Goal: Navigation & Orientation: Find specific page/section

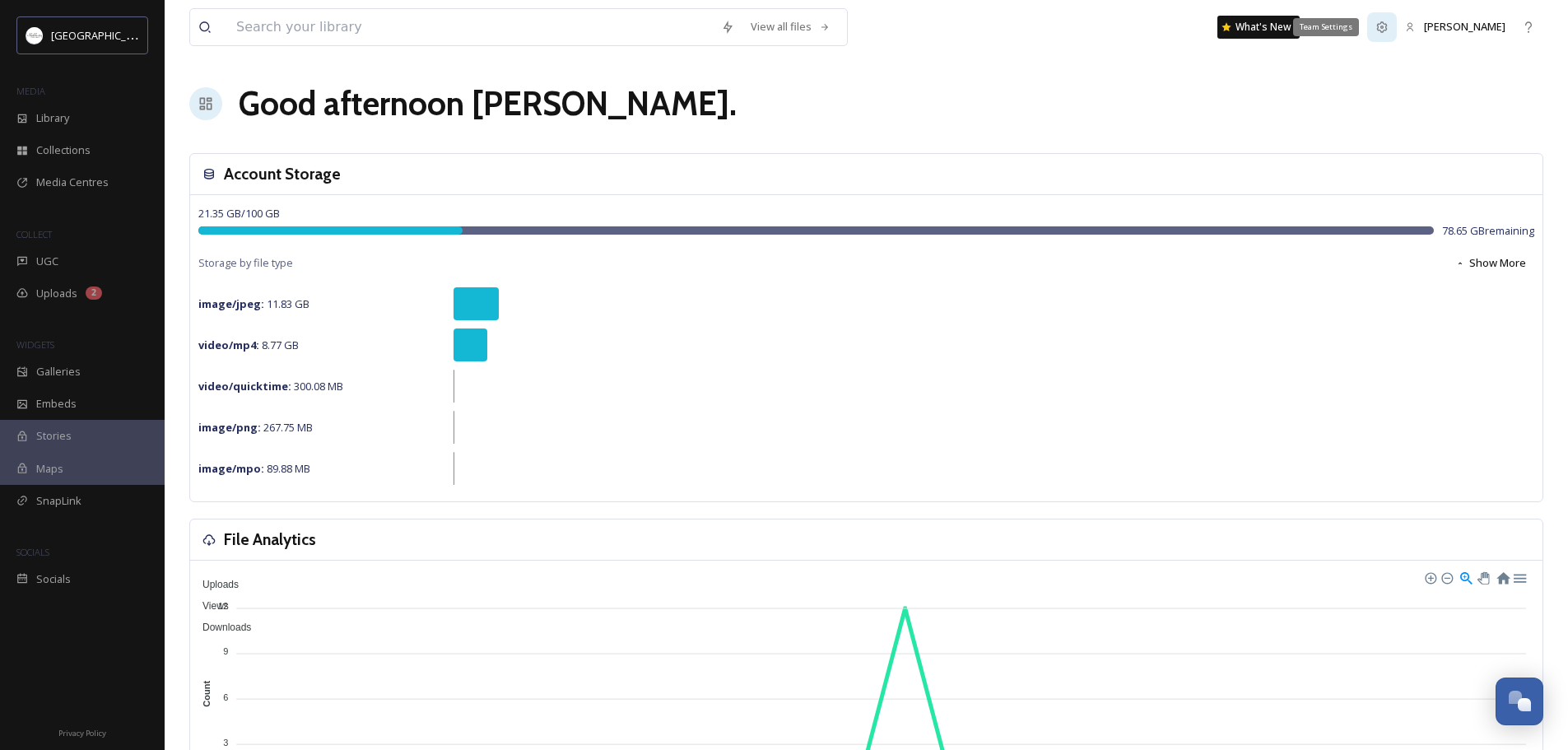
click at [1389, 29] on icon at bounding box center [1382, 28] width 13 height 13
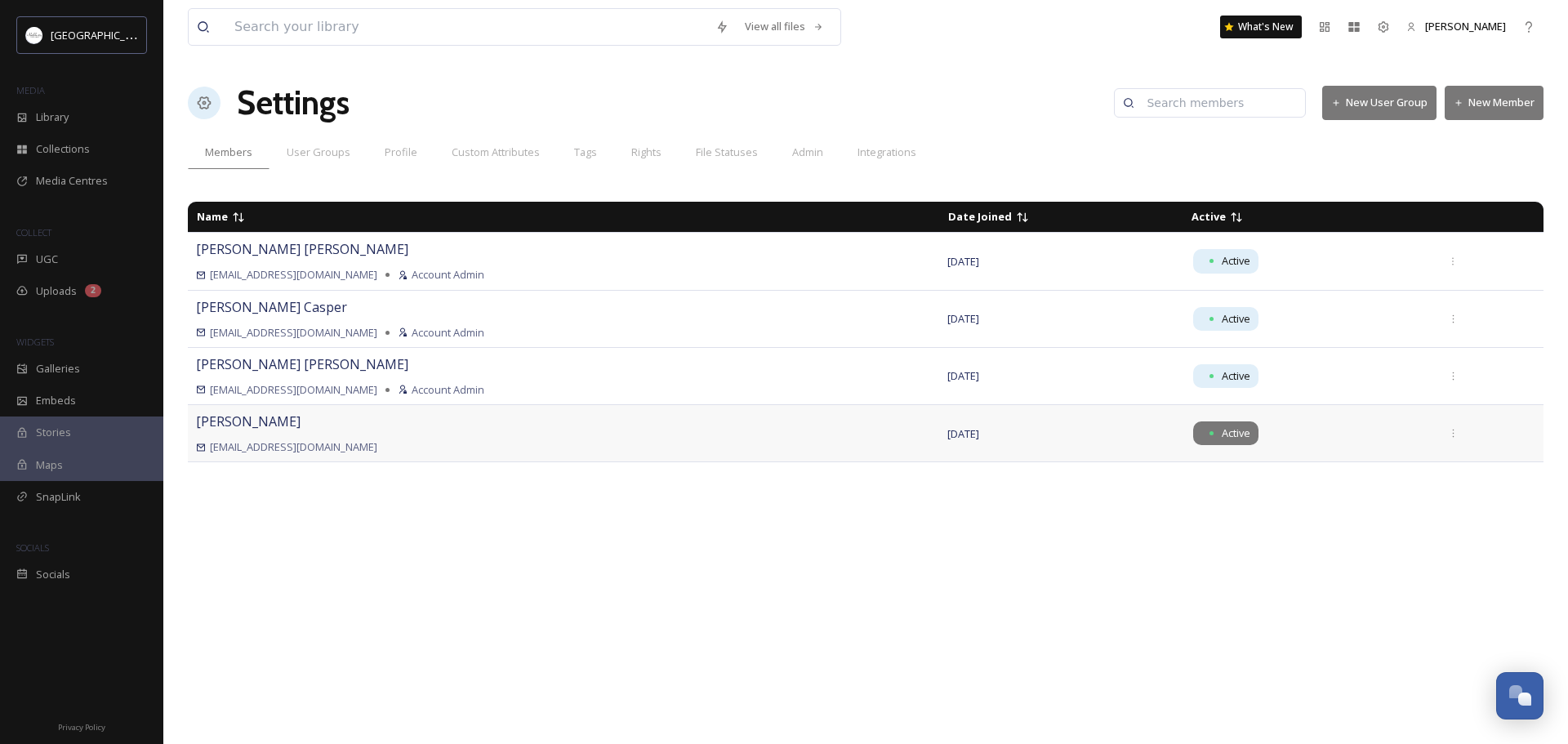
click at [1222, 432] on span "Active" at bounding box center [1236, 434] width 28 height 15
click at [1222, 433] on span "Active" at bounding box center [1236, 434] width 28 height 15
click at [1209, 434] on div at bounding box center [1211, 434] width 4 height 4
click at [410, 151] on span "Profile" at bounding box center [401, 152] width 33 height 15
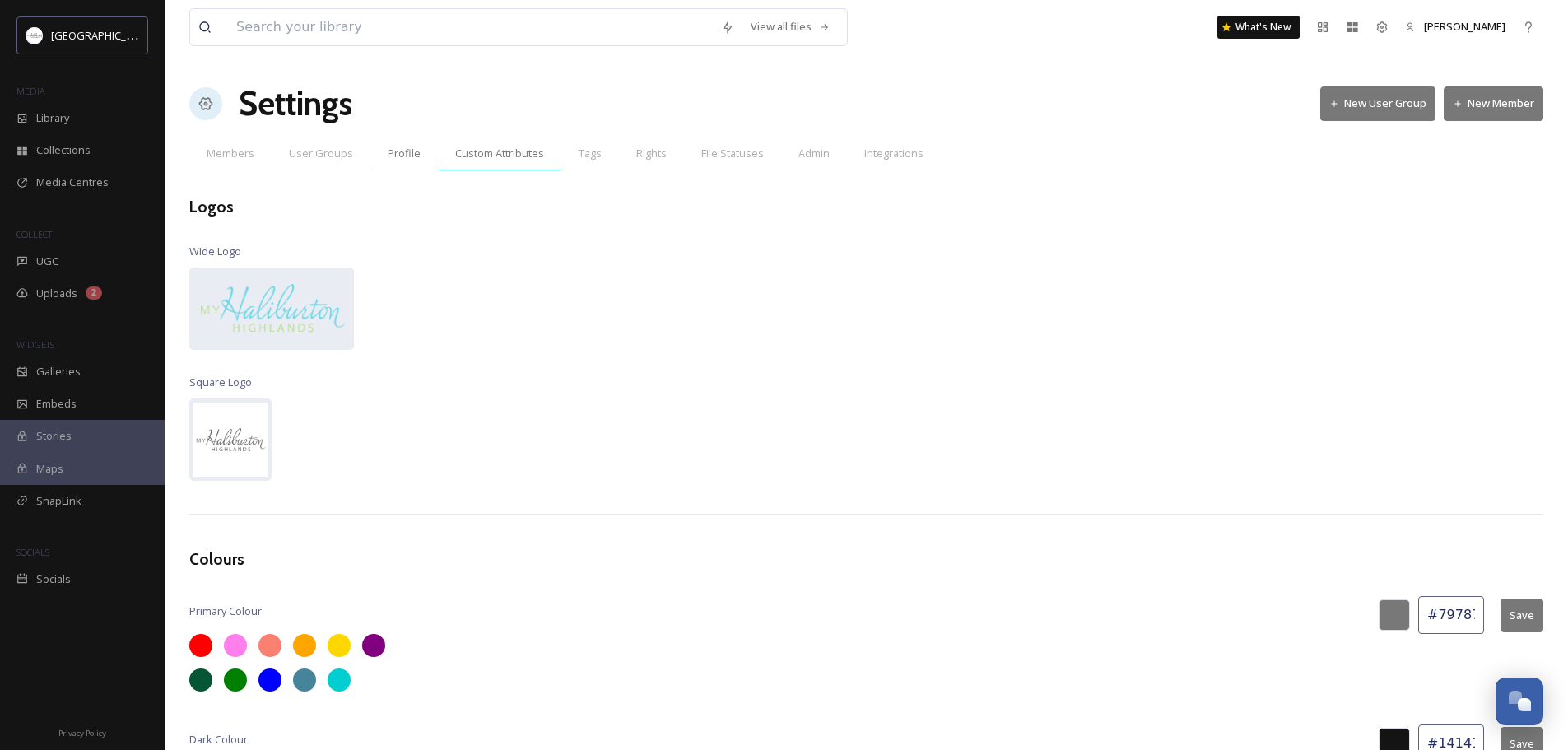
click at [507, 154] on span "Custom Attributes" at bounding box center [499, 154] width 89 height 15
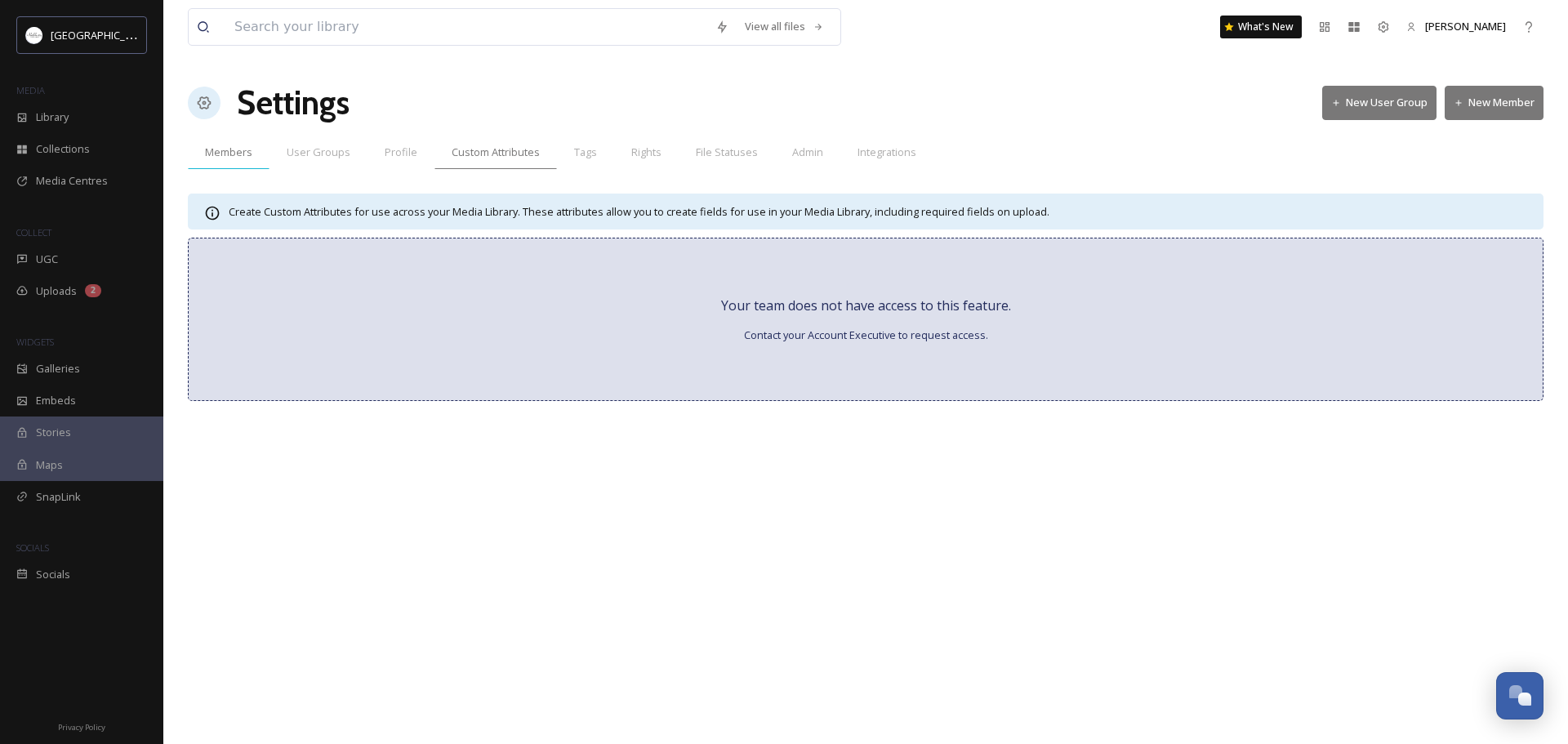
click at [227, 153] on span "Members" at bounding box center [229, 152] width 47 height 15
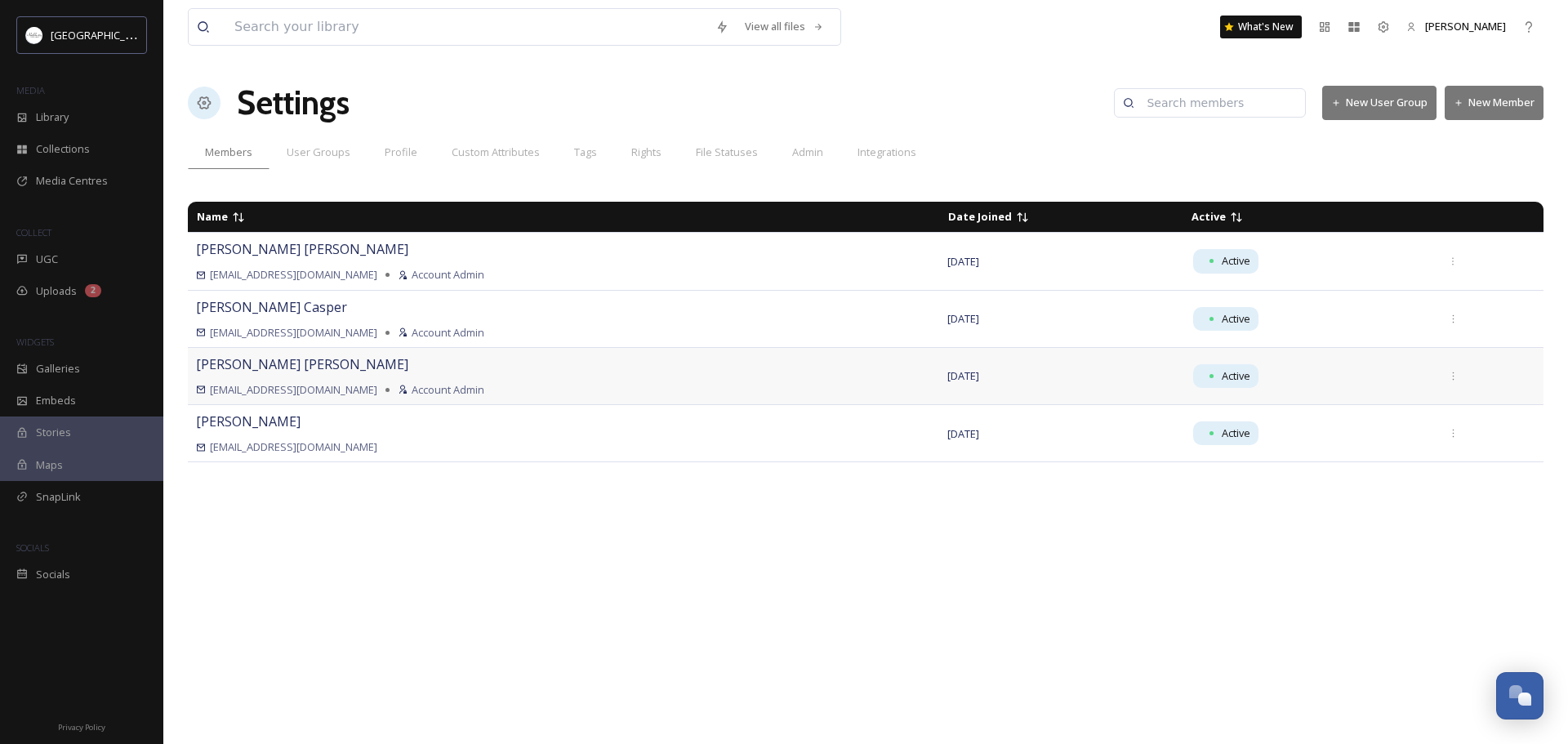
click at [236, 369] on span "[PERSON_NAME]" at bounding box center [302, 363] width 212 height 18
click at [1449, 441] on div at bounding box center [1453, 434] width 29 height 29
click at [1448, 433] on icon at bounding box center [1453, 433] width 10 height 10
click at [1448, 376] on icon at bounding box center [1453, 376] width 10 height 10
click at [1489, 442] on td at bounding box center [1487, 433] width 113 height 57
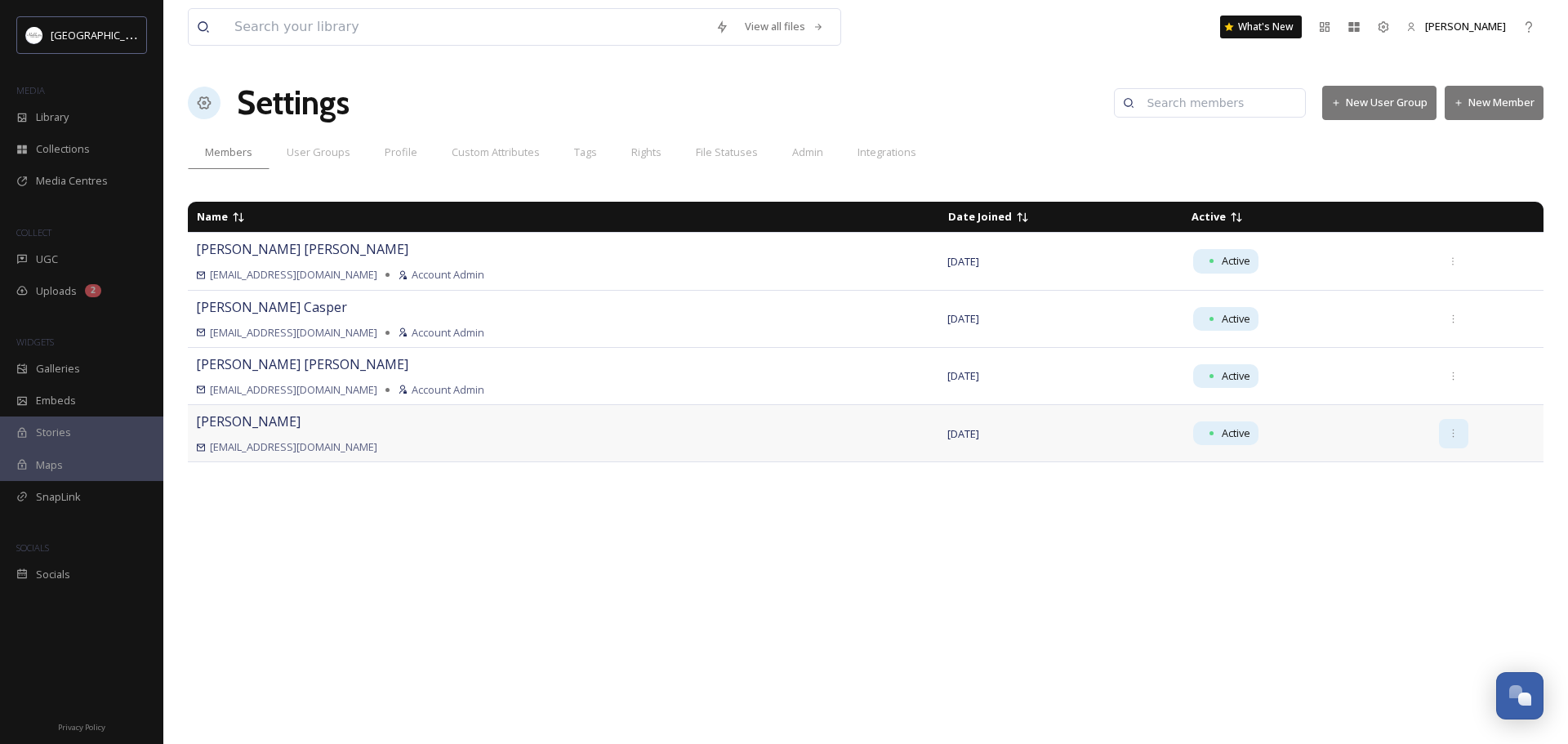
click at [1448, 437] on icon at bounding box center [1453, 433] width 10 height 10
click at [1451, 373] on icon at bounding box center [1453, 376] width 10 height 10
click at [1484, 434] on td at bounding box center [1487, 433] width 113 height 57
click at [1453, 433] on icon at bounding box center [1453, 433] width 10 height 10
click at [1452, 376] on icon at bounding box center [1453, 376] width 10 height 10
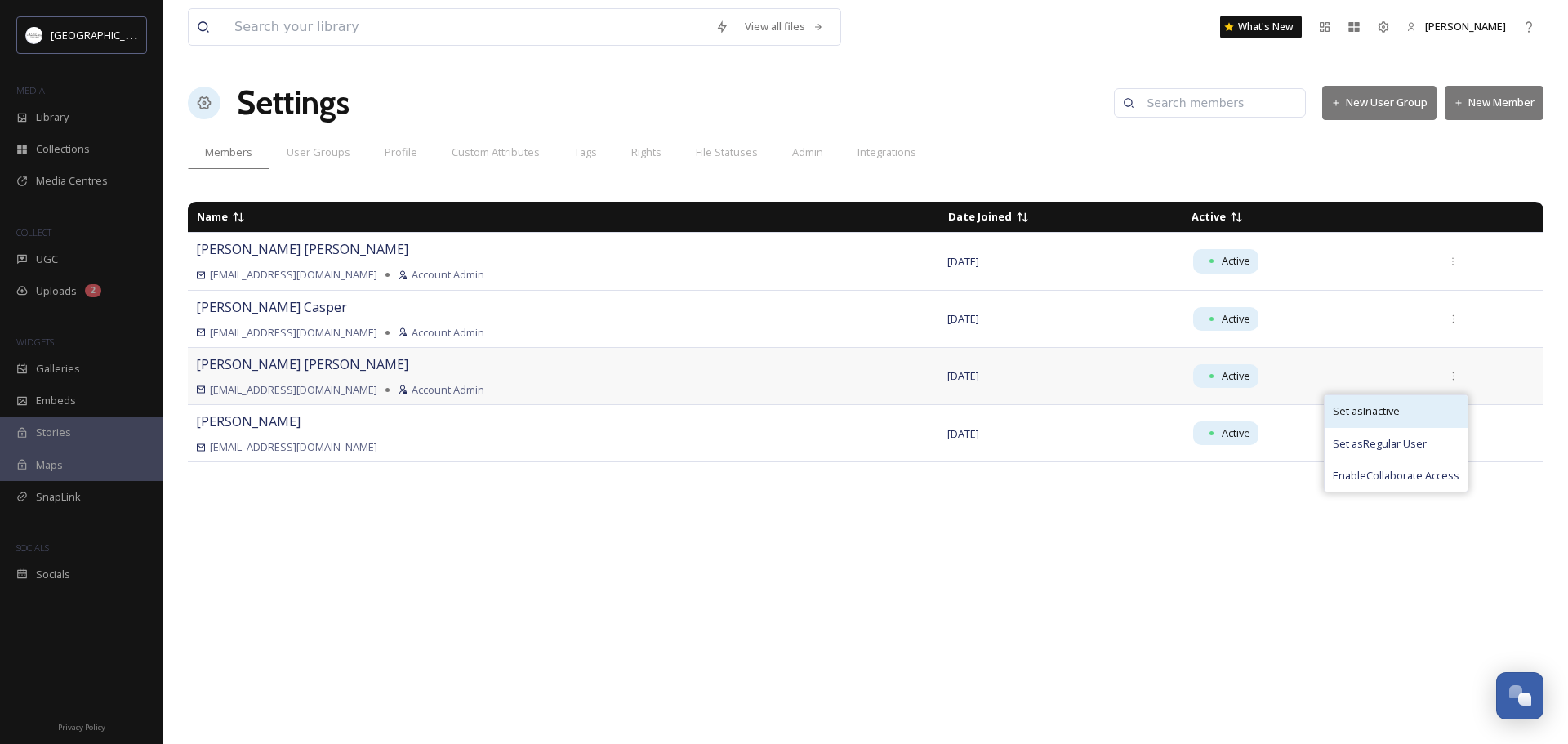
click at [1374, 415] on span "Set as Inactive" at bounding box center [1366, 411] width 67 height 15
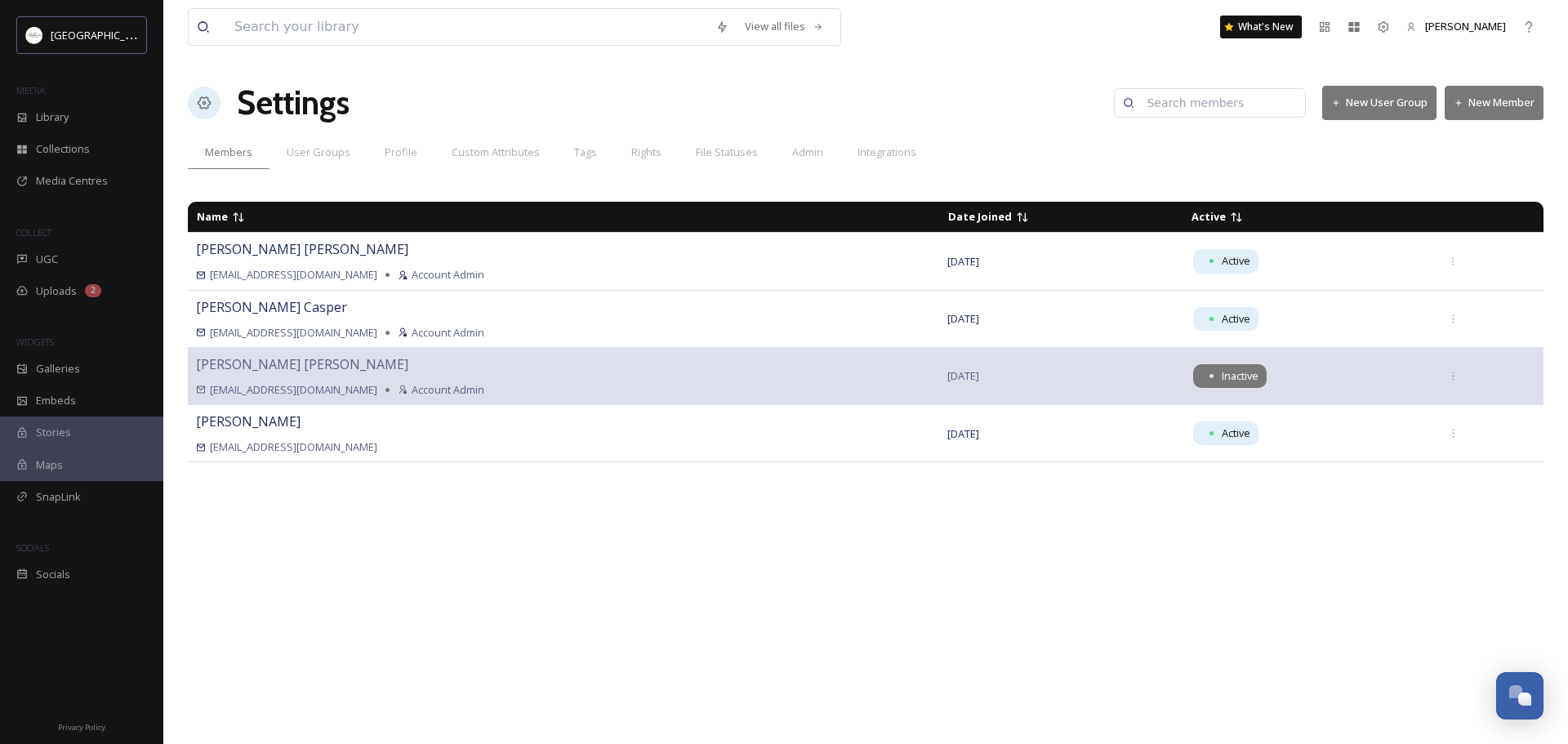
click at [1222, 373] on span "Inactive" at bounding box center [1240, 376] width 37 height 15
click at [1222, 375] on span "Inactive" at bounding box center [1240, 376] width 37 height 15
drag, startPoint x: 238, startPoint y: 393, endPoint x: 296, endPoint y: 390, distance: 58.1
click at [238, 393] on span "[EMAIL_ADDRESS][DOMAIN_NAME]" at bounding box center [293, 390] width 167 height 15
click at [1453, 380] on icon at bounding box center [1454, 377] width 2 height 9
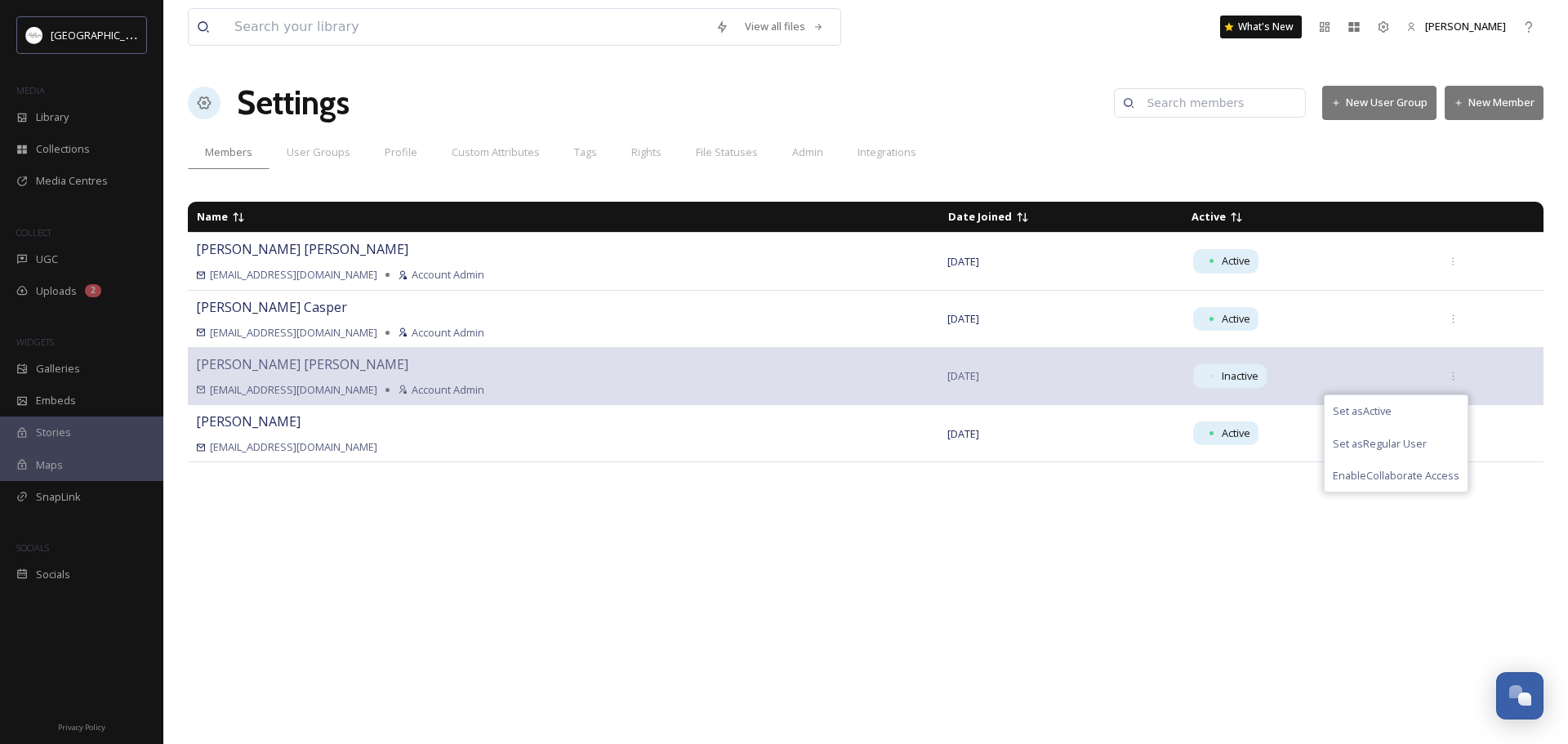
click at [1400, 563] on div "Name Date Joined Active [PERSON_NAME] [EMAIL_ADDRESS][DOMAIN_NAME] Account Admi…" at bounding box center [866, 464] width 1356 height 540
click at [1448, 433] on icon at bounding box center [1453, 433] width 10 height 10
click at [1448, 319] on icon at bounding box center [1453, 318] width 10 height 10
click at [1207, 590] on div "Name Date Joined Active [PERSON_NAME] [PERSON_NAME][EMAIL_ADDRESS][DOMAIN_NAME]…" at bounding box center [866, 464] width 1356 height 540
click at [54, 116] on span "Library" at bounding box center [52, 117] width 33 height 15
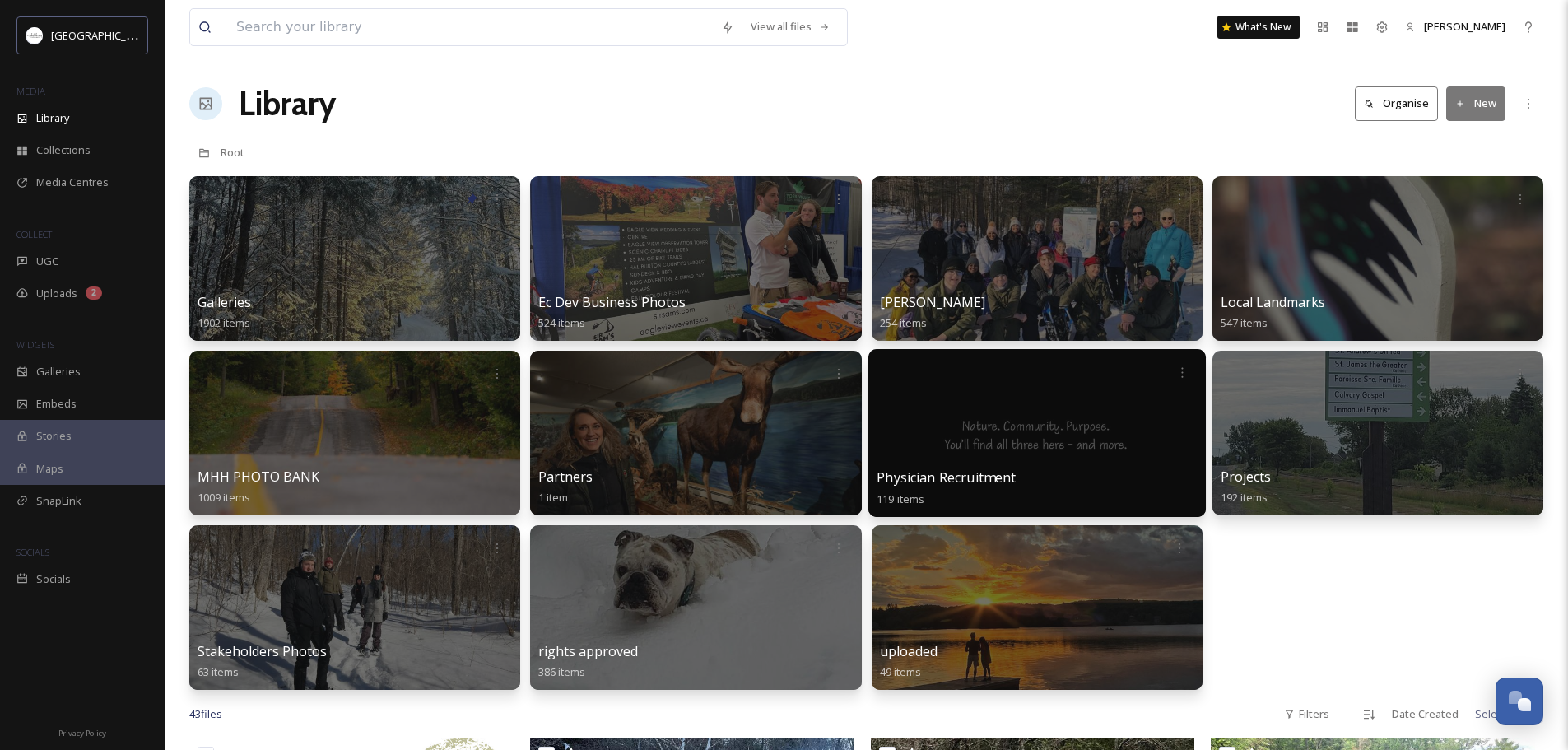
click at [1088, 441] on div at bounding box center [1037, 433] width 338 height 168
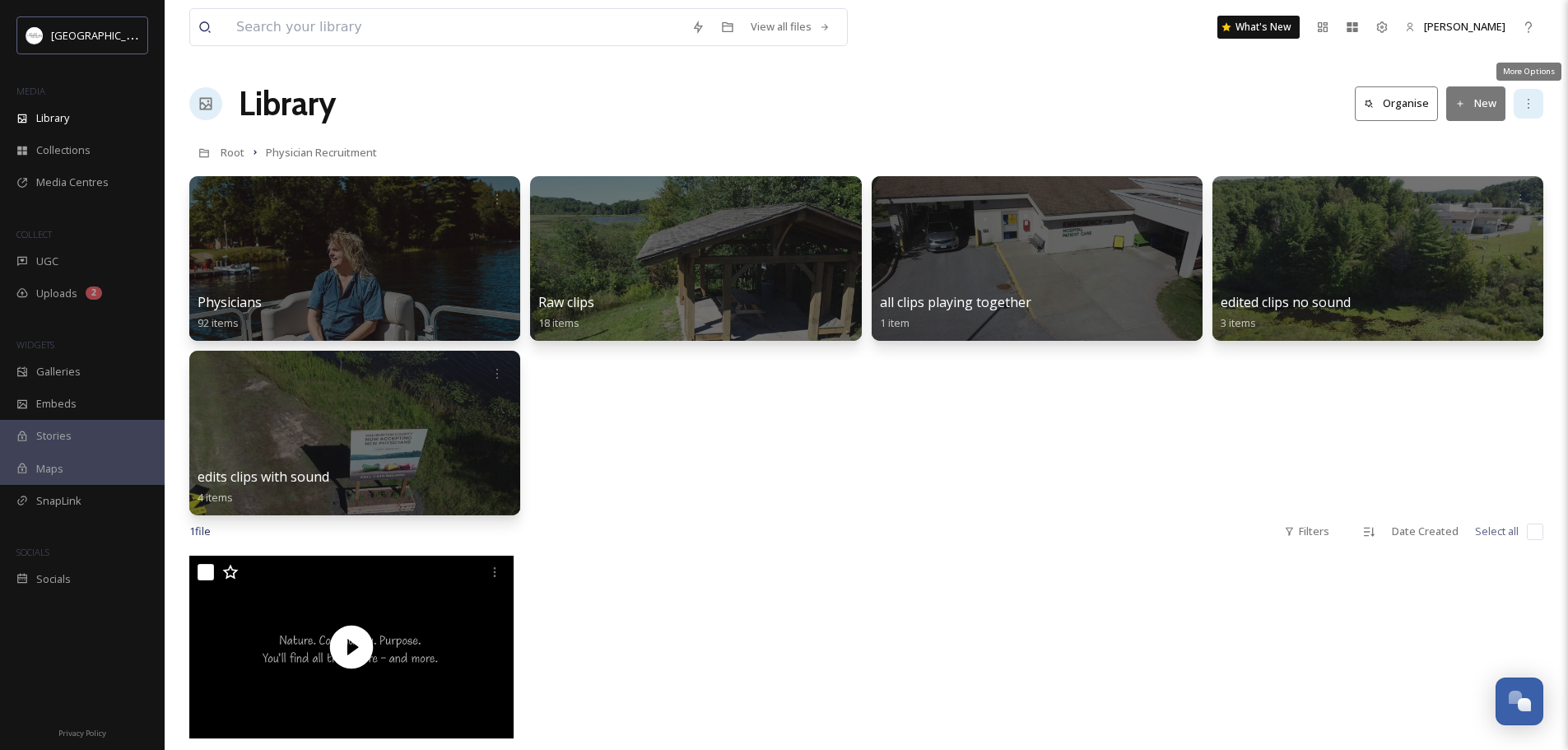
click at [1532, 103] on icon at bounding box center [1529, 104] width 13 height 13
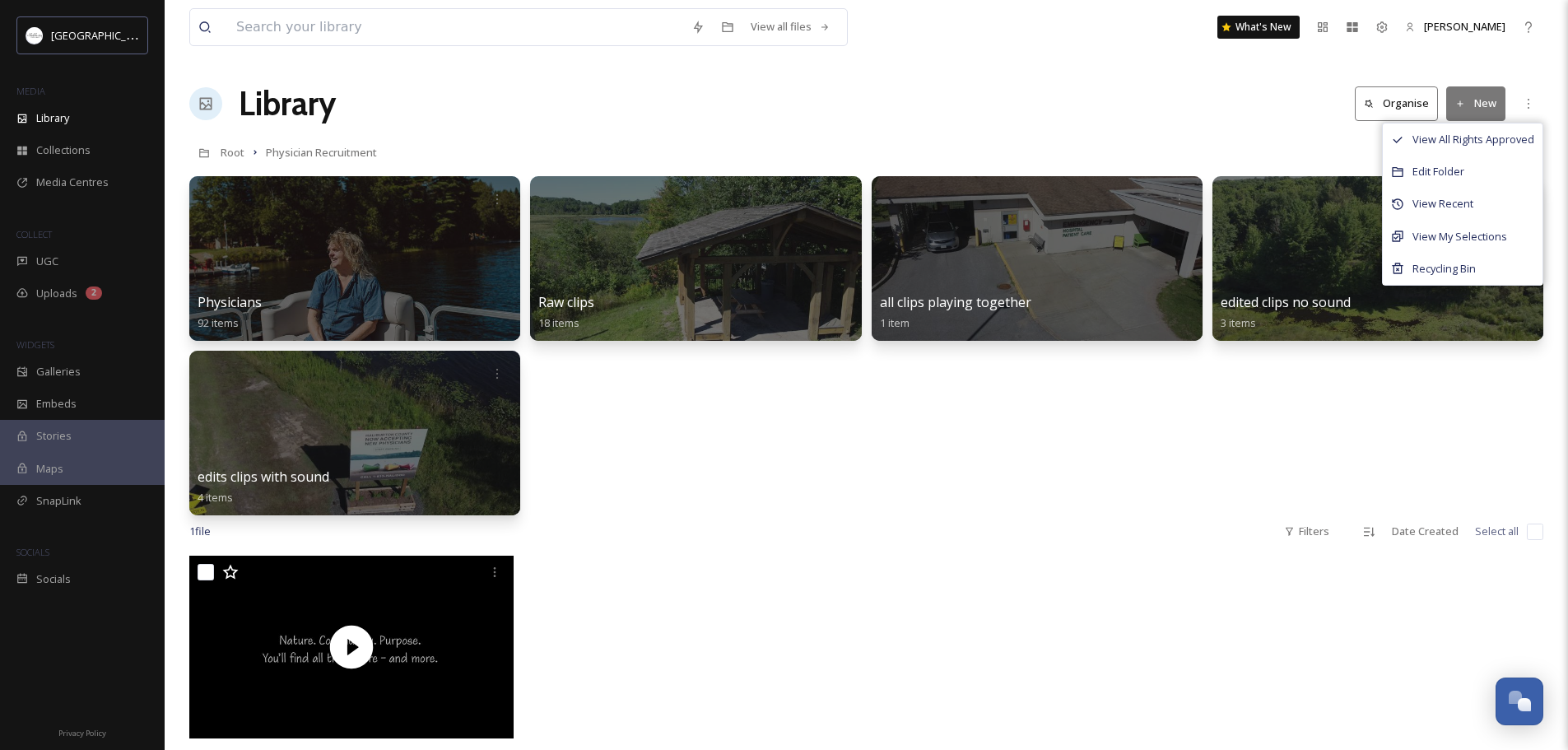
click at [949, 95] on div "Library Organise New View All Rights Approved Edit Folder View Recent View My S…" at bounding box center [867, 104] width 1354 height 50
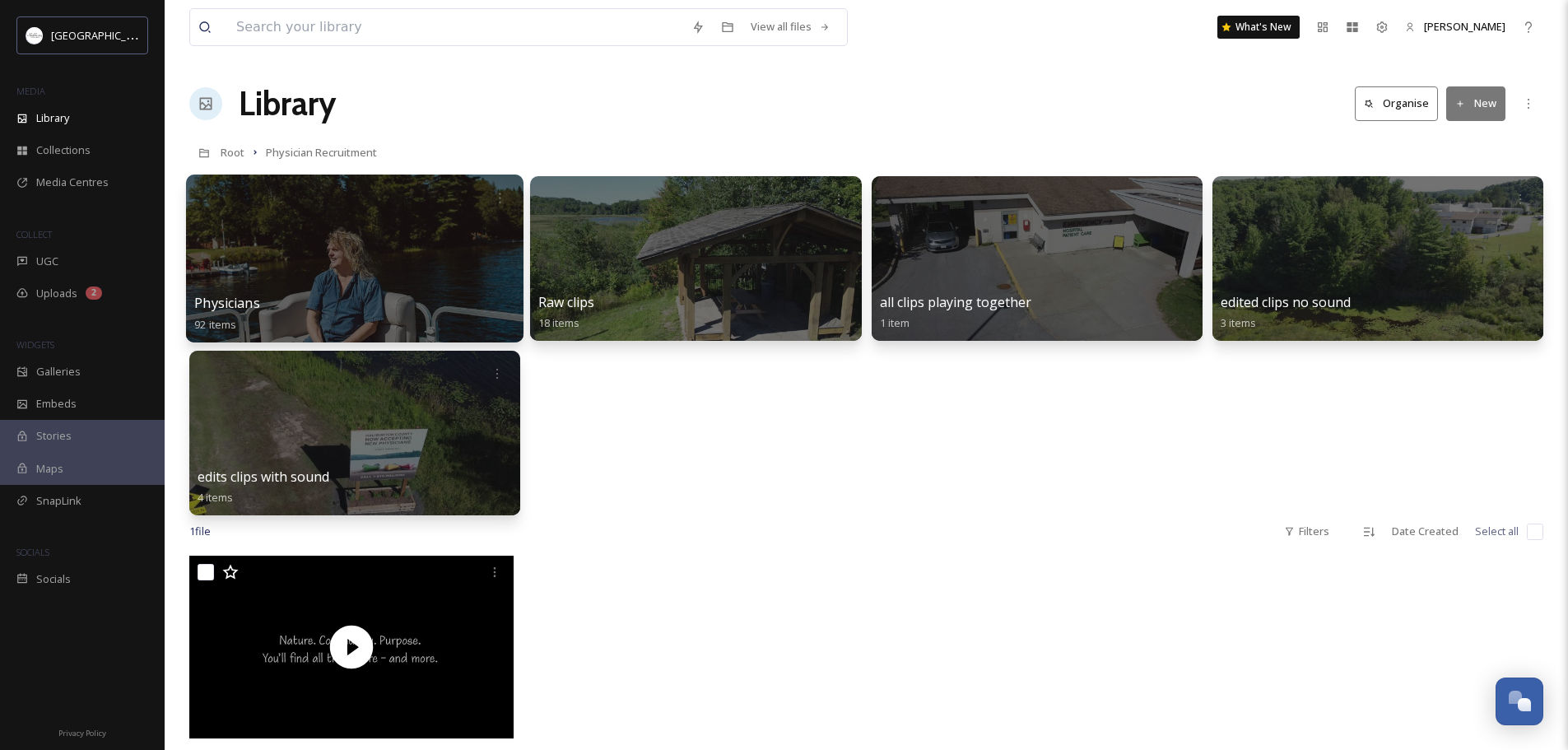
click at [404, 261] on div at bounding box center [355, 259] width 338 height 168
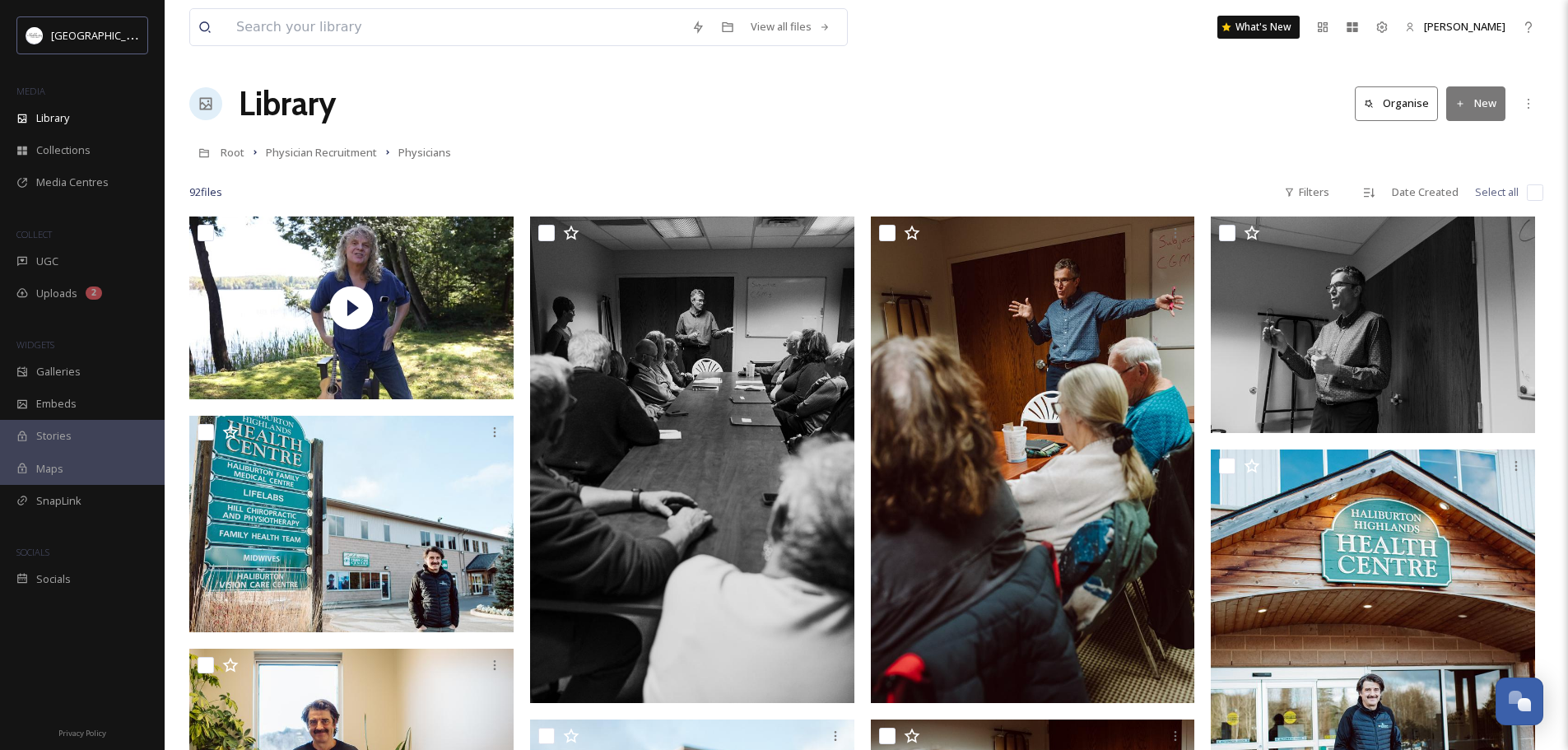
click at [781, 106] on div "Library Organise New" at bounding box center [867, 104] width 1354 height 50
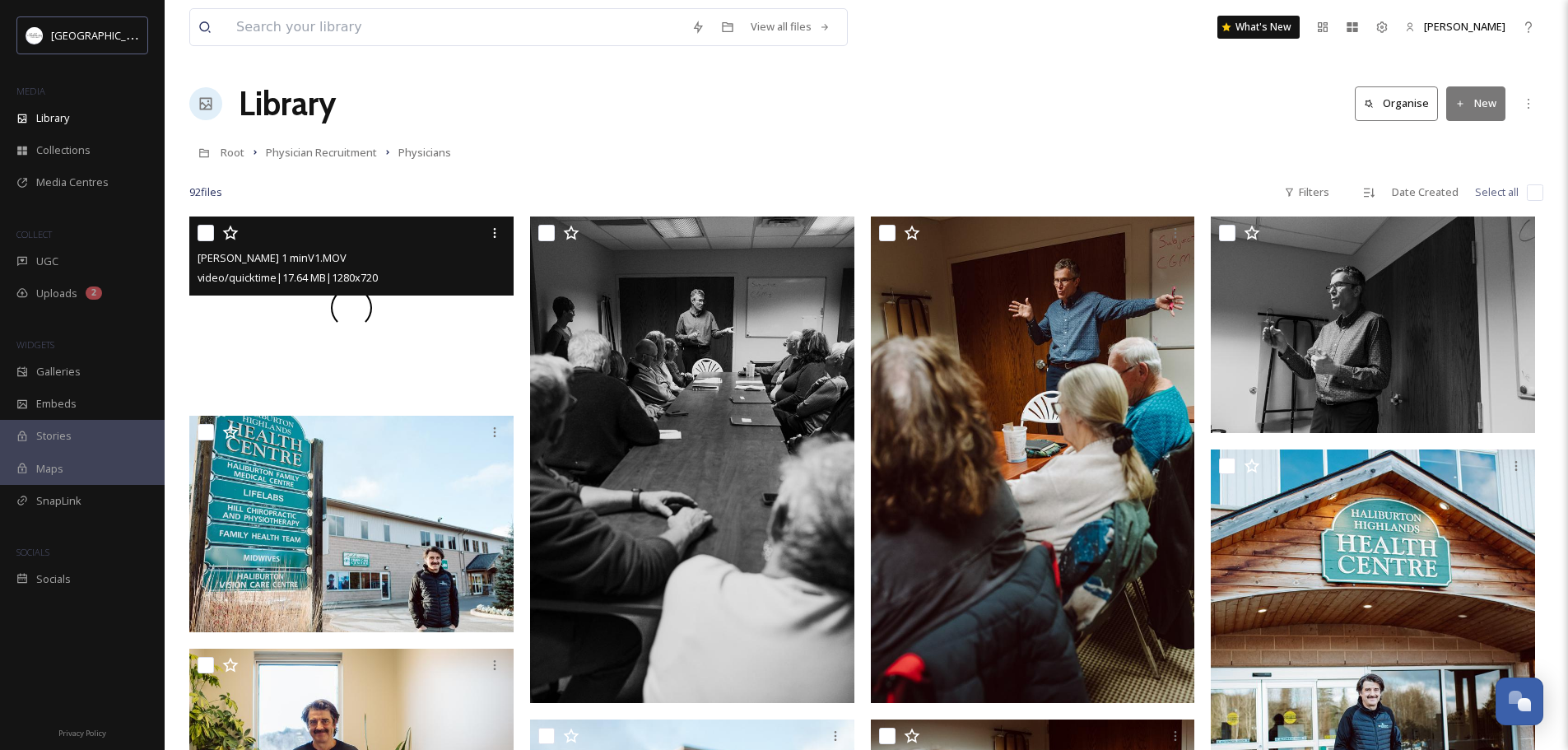
click at [426, 299] on div at bounding box center [352, 308] width 324 height 183
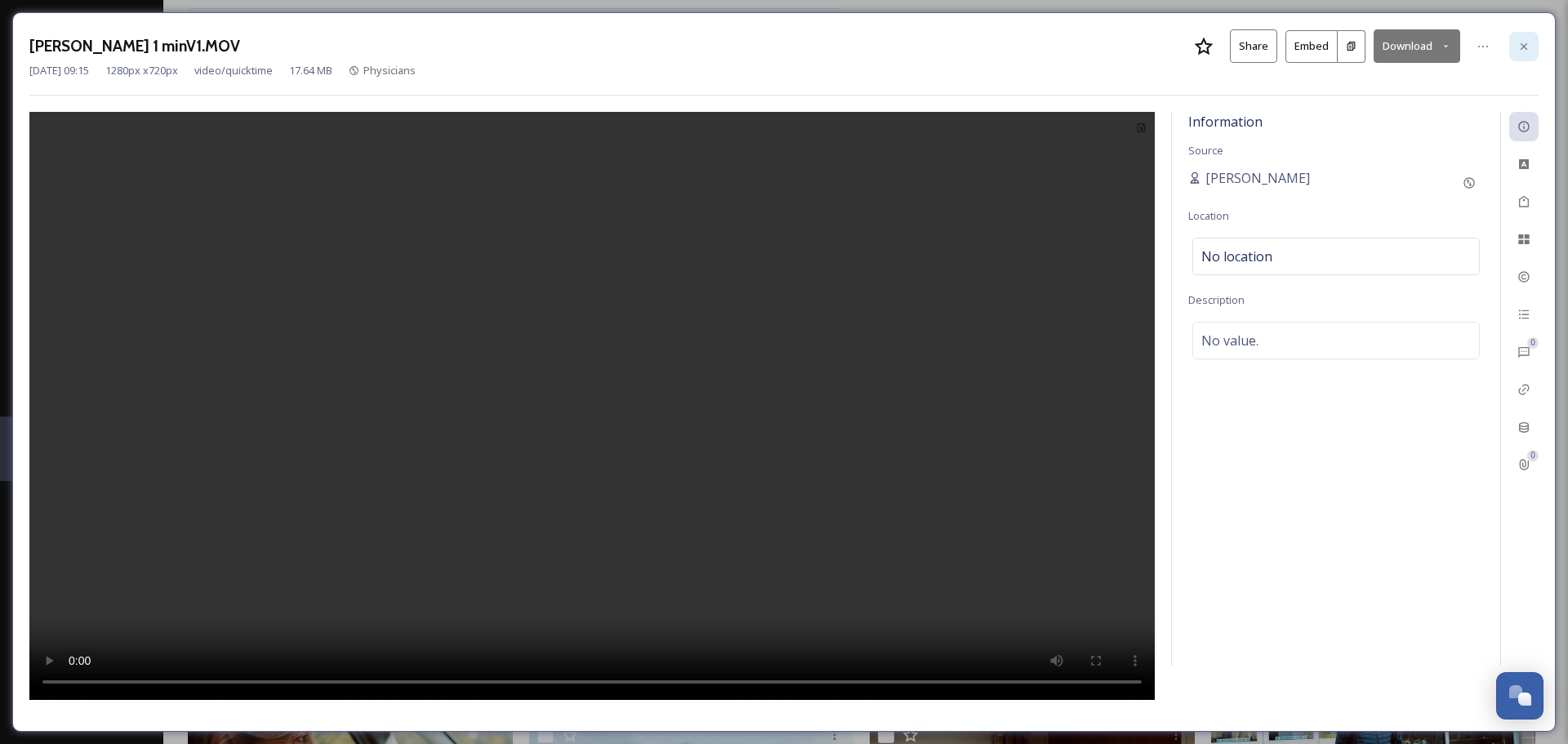
click at [1524, 52] on icon at bounding box center [1524, 46] width 13 height 13
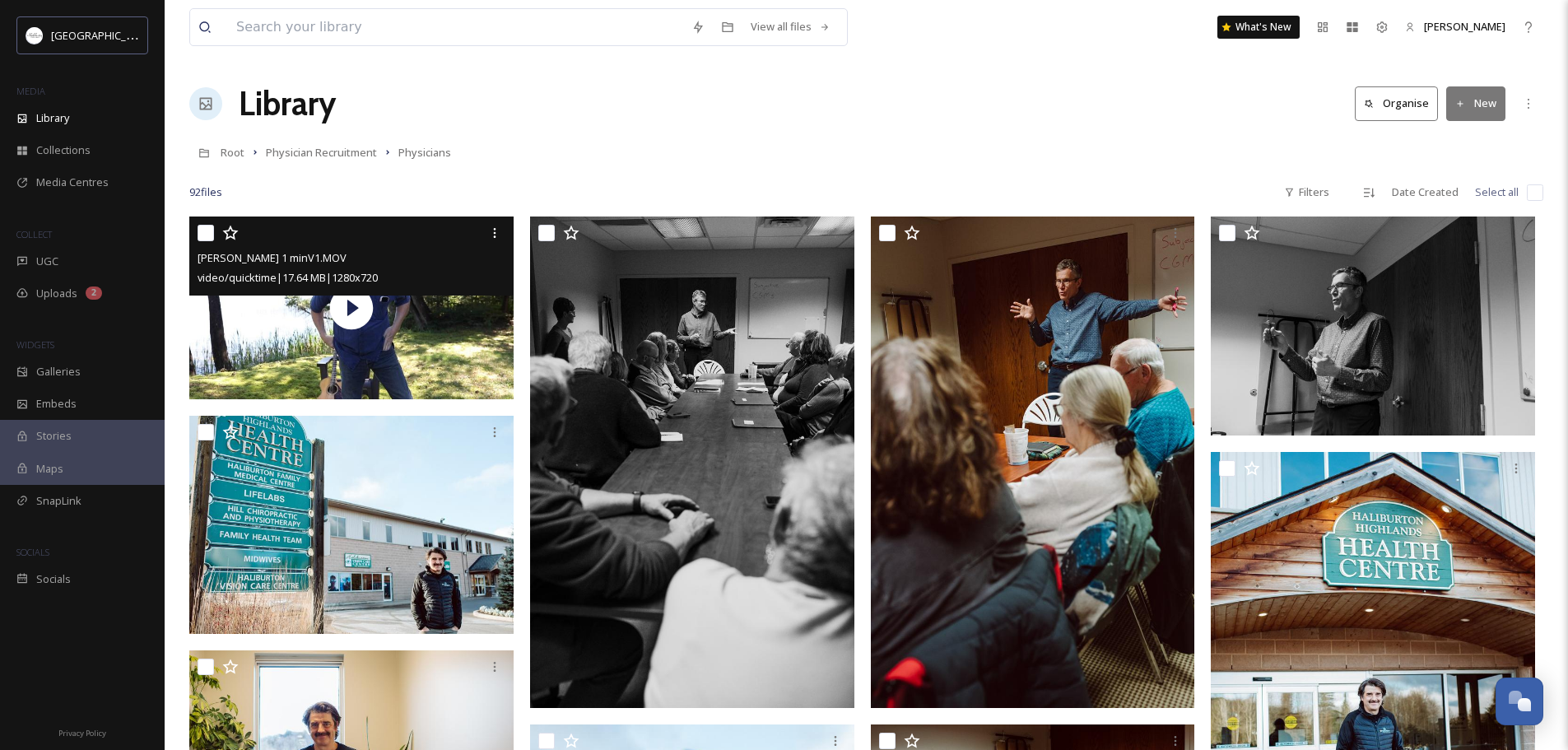
click at [839, 114] on div "Library Organise New" at bounding box center [867, 104] width 1354 height 50
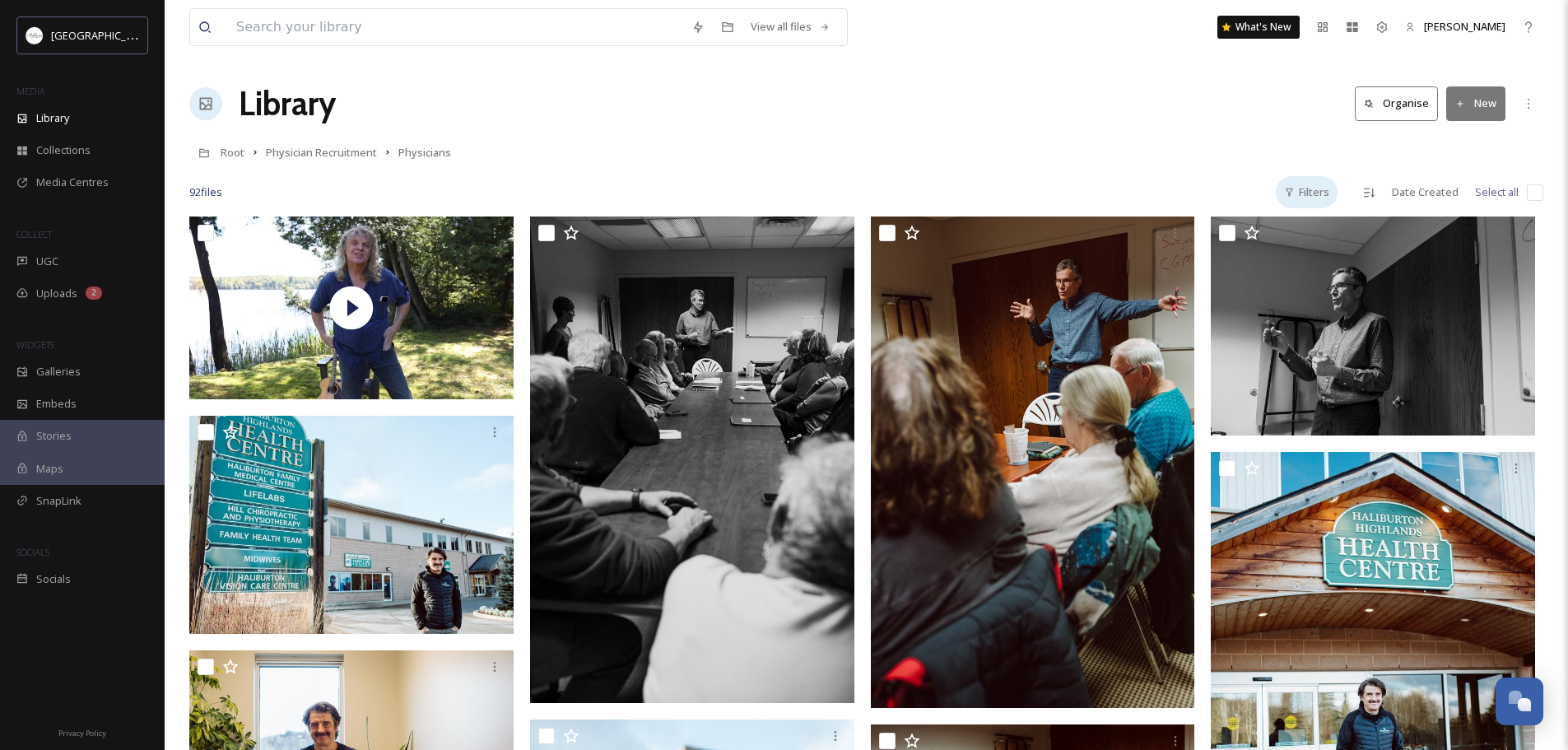
click at [1314, 194] on div "Filters" at bounding box center [1307, 193] width 62 height 32
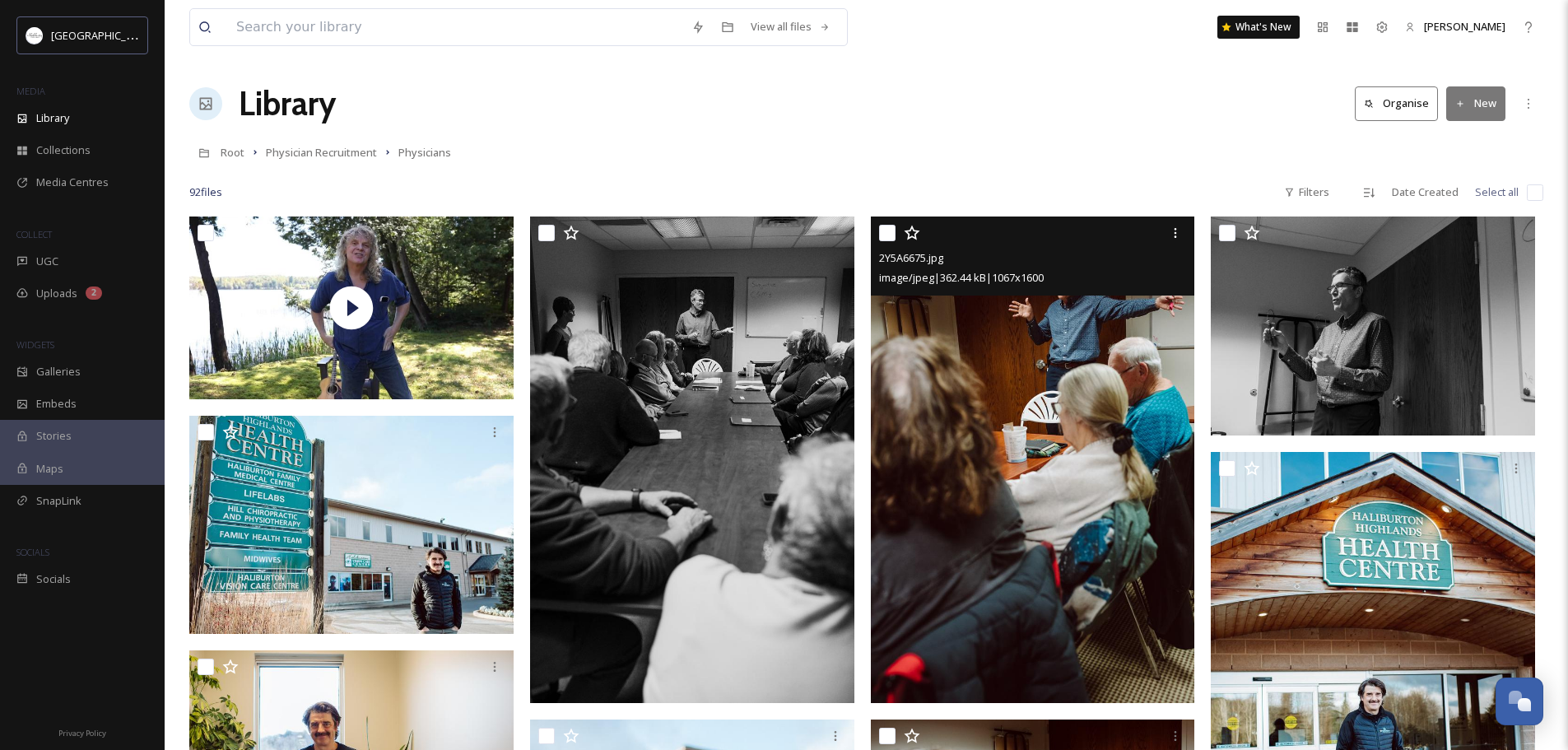
click at [1109, 385] on img at bounding box center [1033, 459] width 324 height 486
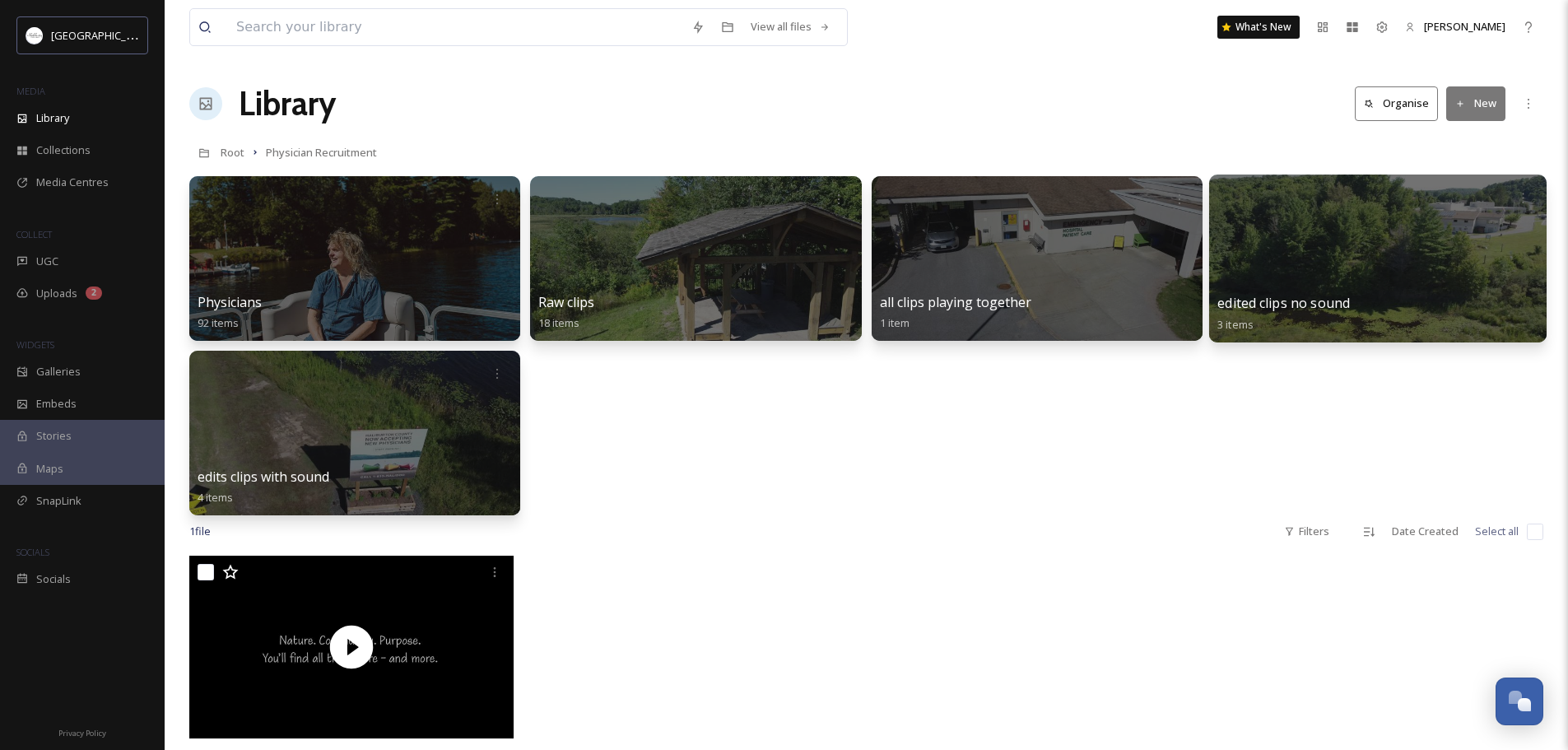
click at [1393, 260] on div at bounding box center [1378, 259] width 338 height 168
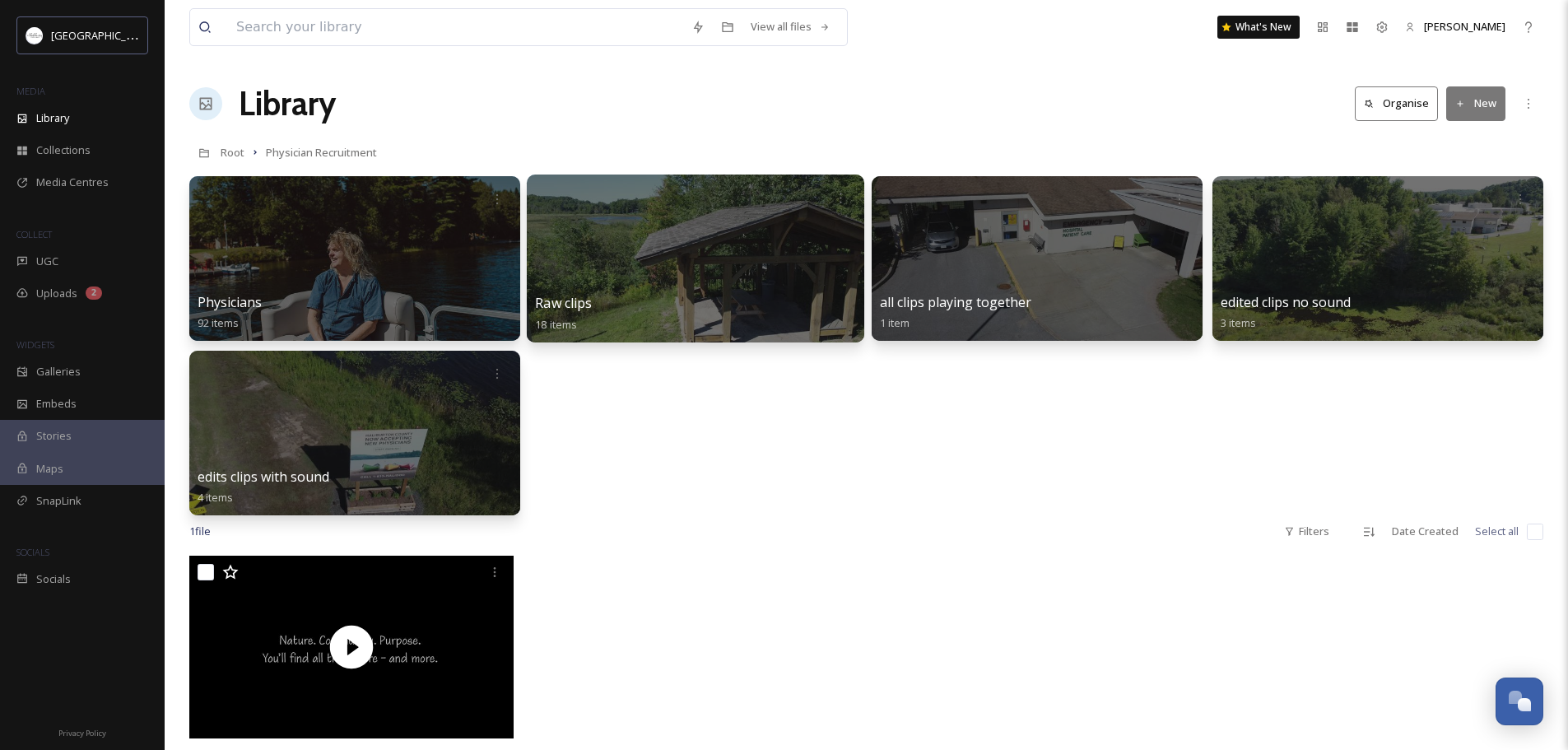
click at [761, 284] on div at bounding box center [695, 259] width 338 height 168
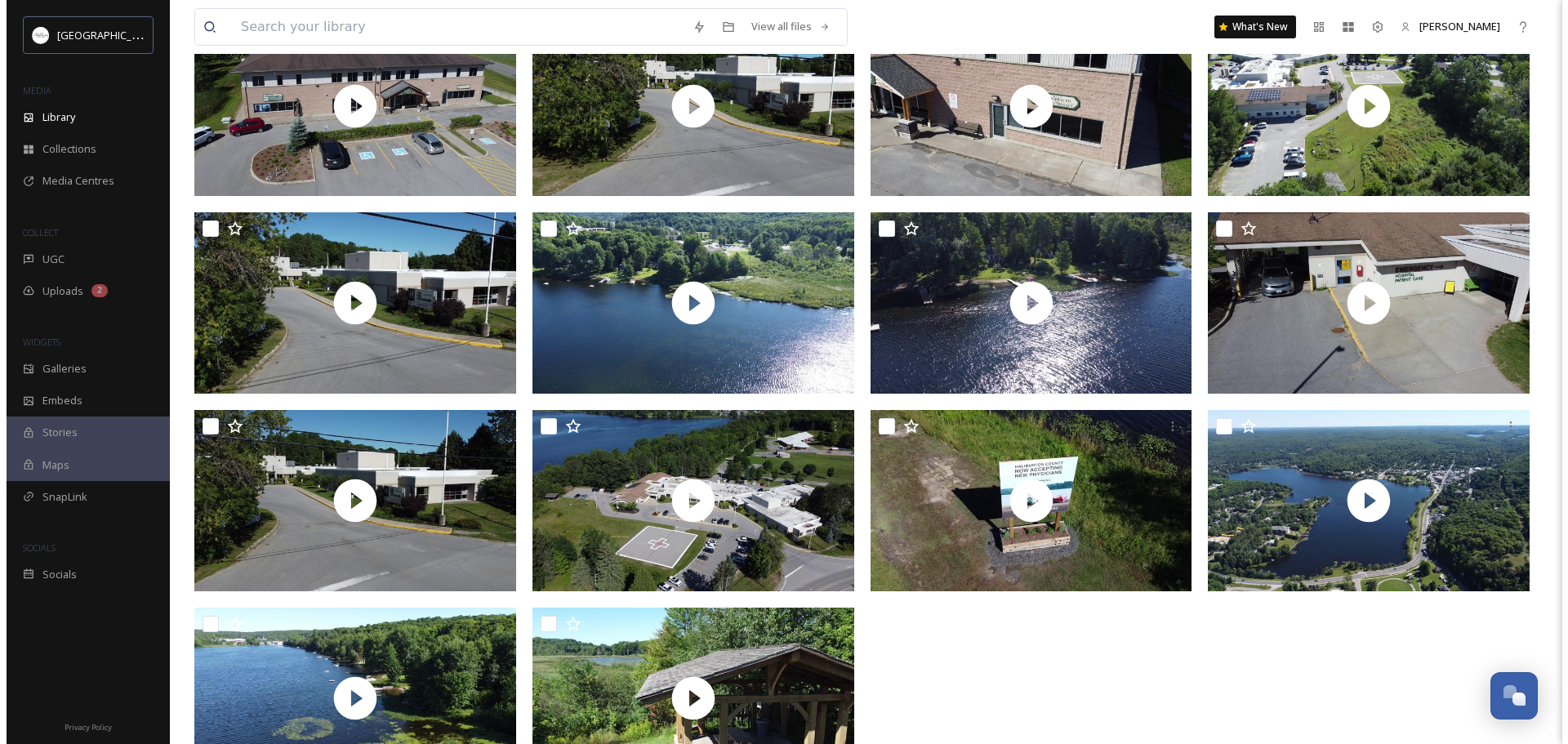
scroll to position [469, 0]
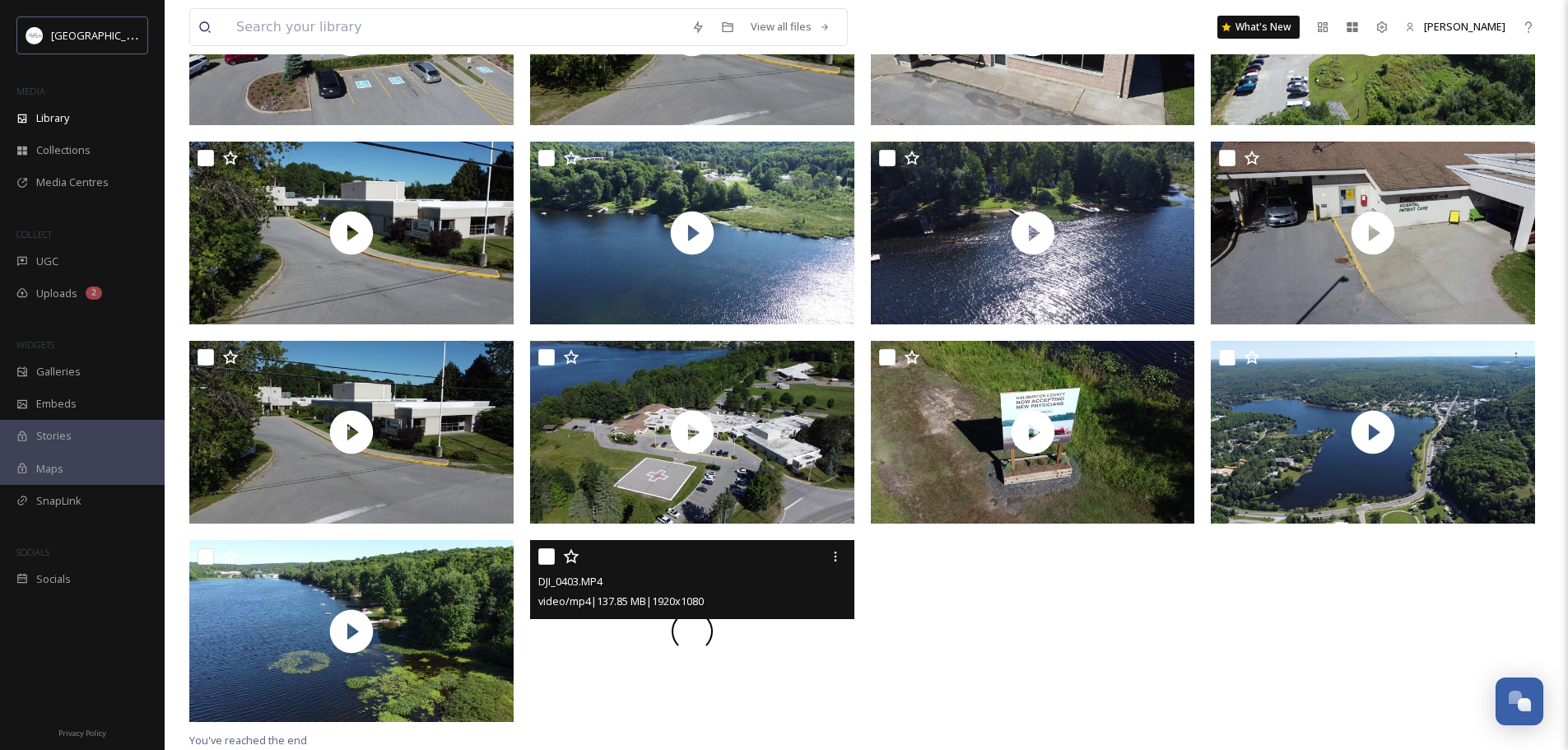
click at [640, 665] on div at bounding box center [692, 632] width 324 height 183
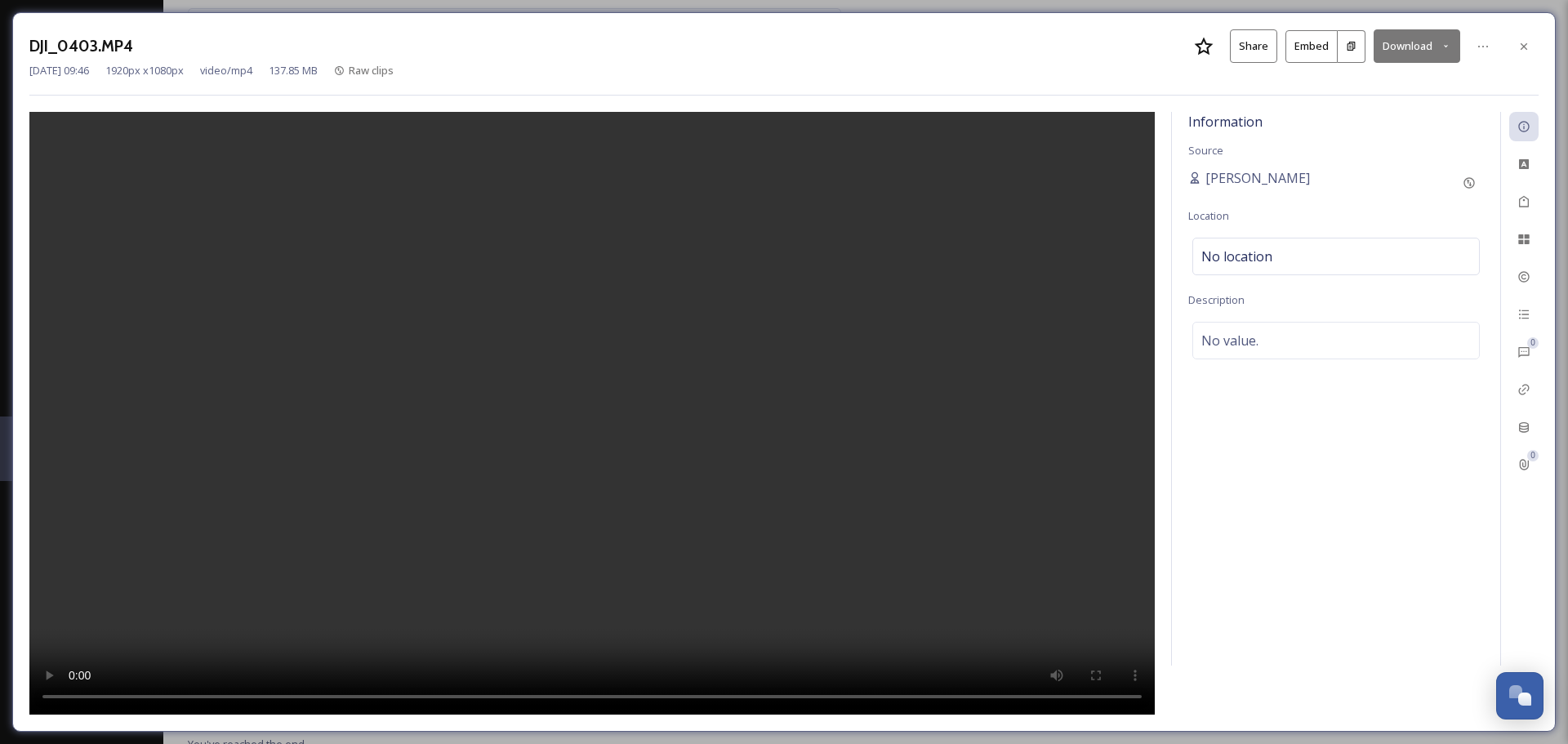
click at [630, 419] on video at bounding box center [591, 413] width 1125 height 603
